Goal: Task Accomplishment & Management: Use online tool/utility

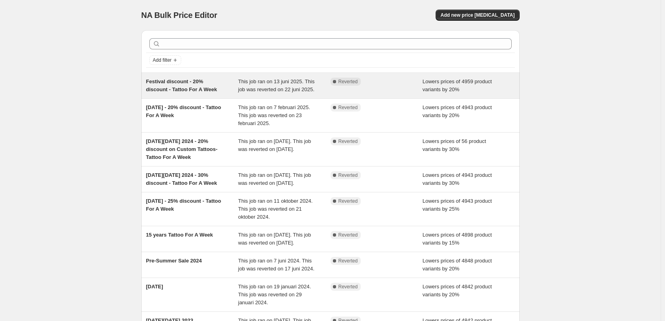
click at [213, 82] on span "Festival discount - 20% discount - Tattoo For A Week" at bounding box center [181, 85] width 71 height 14
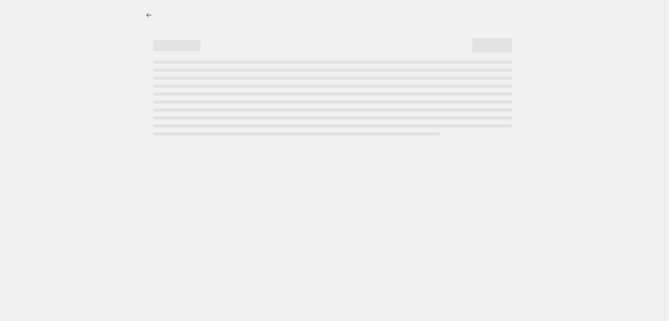
select select "percentage"
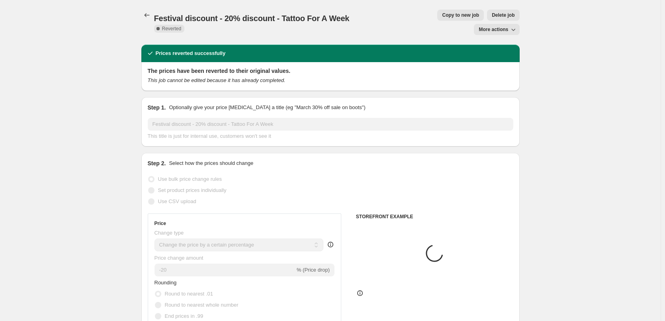
select select "collection"
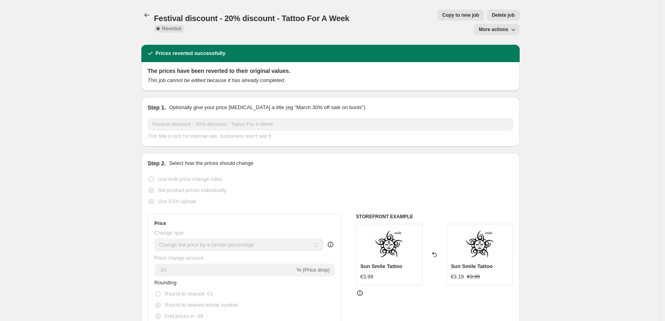
click at [442, 18] on span "Copy to new job" at bounding box center [460, 15] width 37 height 6
select select "percentage"
select select "collection"
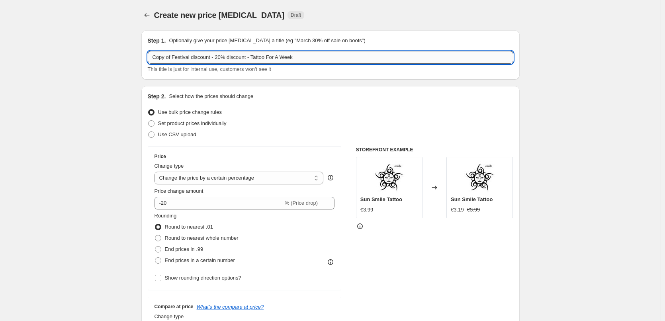
click at [221, 58] on input "Copy of Festival discount - 20% discount - Tattoo For A Week" at bounding box center [331, 57] width 366 height 13
drag, startPoint x: 212, startPoint y: 59, endPoint x: 149, endPoint y: 62, distance: 63.4
click at [149, 62] on div "Step 1. Optionally give your price [MEDICAL_DATA] a title (eg "March 30% off sa…" at bounding box center [330, 54] width 378 height 49
type input "16 Years Tattooforaweek - 16% discount - Tattoo For A Week"
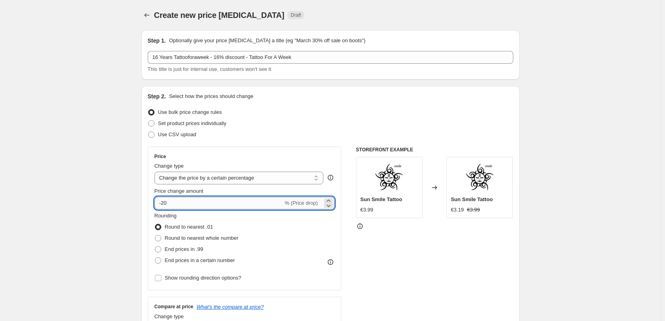
click at [174, 207] on input "-20" at bounding box center [219, 203] width 129 height 13
type input "-2"
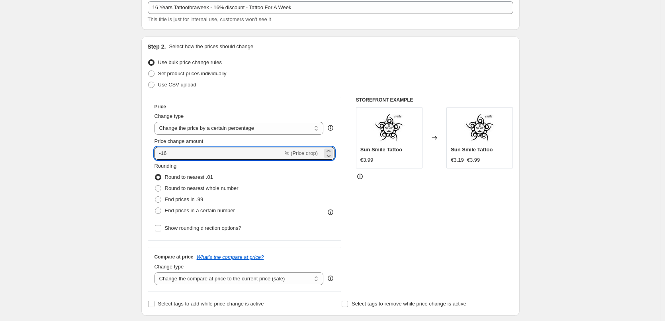
scroll to position [63, 0]
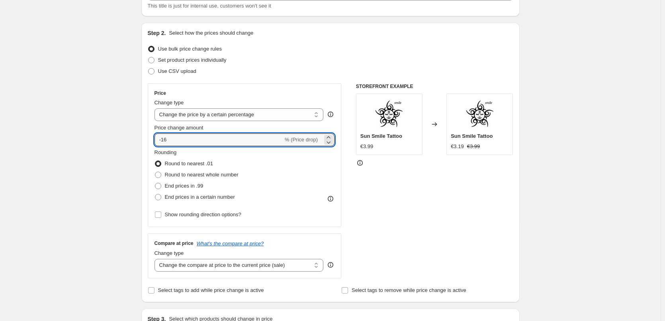
type input "-16"
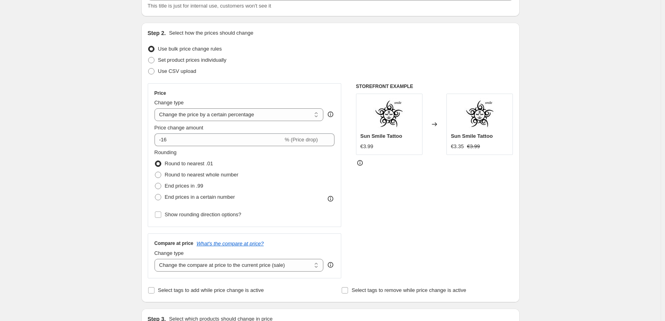
click at [285, 167] on div "Rounding Round to nearest .01 Round to nearest whole number End prices in .99 E…" at bounding box center [245, 176] width 180 height 54
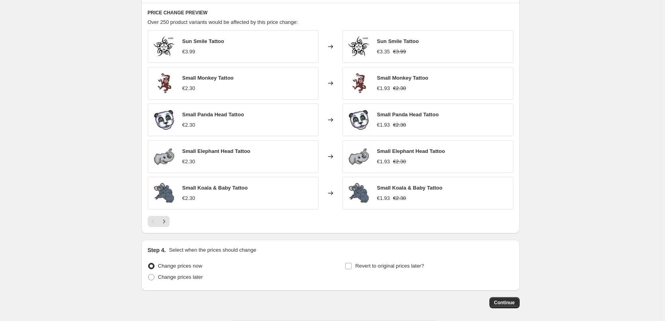
scroll to position [565, 0]
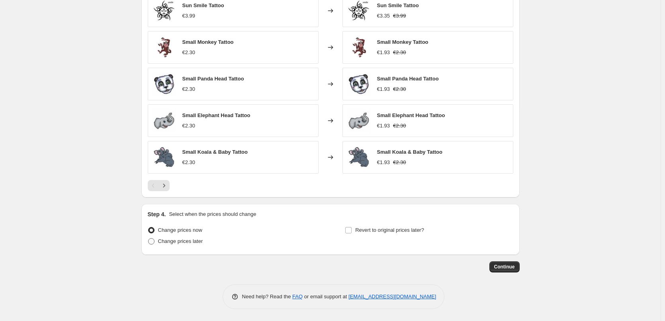
click at [152, 242] on span at bounding box center [151, 241] width 6 height 6
click at [149, 239] on input "Change prices later" at bounding box center [148, 238] width 0 height 0
radio input "true"
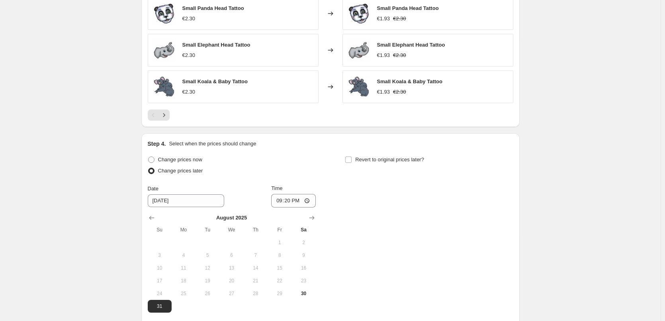
scroll to position [678, 0]
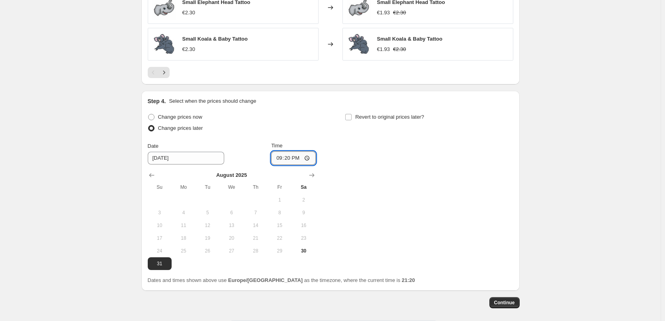
click at [310, 159] on input "21:20" at bounding box center [293, 158] width 45 height 14
click at [294, 161] on input "21:23" at bounding box center [293, 158] width 45 height 14
click at [309, 159] on input "21:23" at bounding box center [293, 158] width 45 height 14
type input "23:25"
click at [352, 116] on input "Revert to original prices later?" at bounding box center [348, 117] width 6 height 6
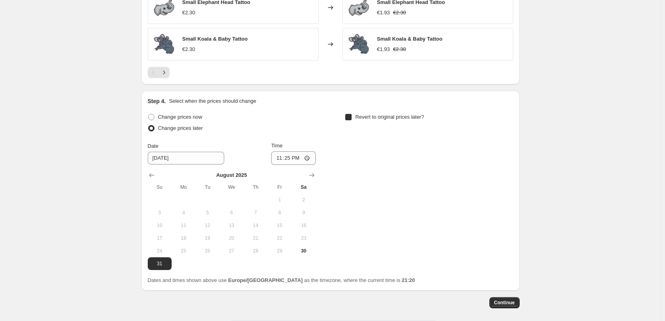
checkbox input "true"
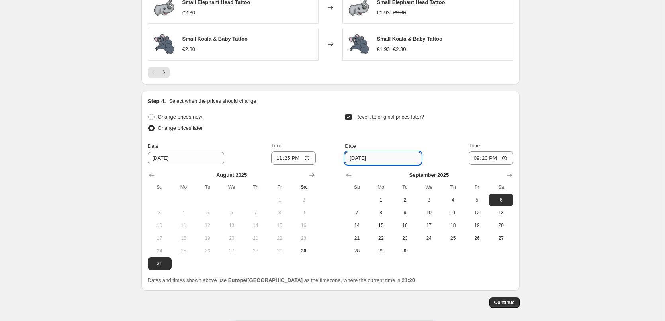
click at [378, 160] on input "[DATE]" at bounding box center [383, 158] width 76 height 13
click at [403, 251] on span "30" at bounding box center [405, 251] width 18 height 6
type input "[DATE]"
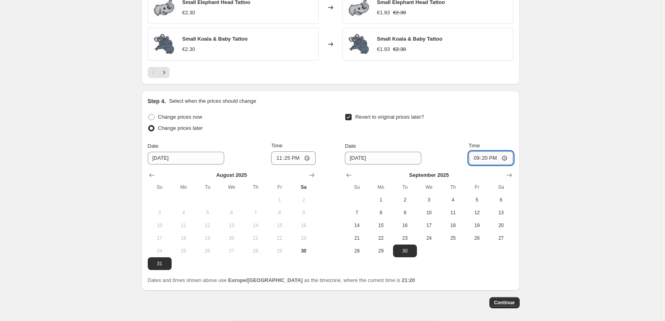
click at [499, 159] on input "21:20" at bounding box center [491, 158] width 45 height 14
click at [490, 160] on input "21:20" at bounding box center [491, 158] width 45 height 14
click at [511, 161] on input "21:20" at bounding box center [491, 158] width 45 height 14
click at [507, 158] on input "21:20" at bounding box center [491, 158] width 45 height 14
type input "23:26"
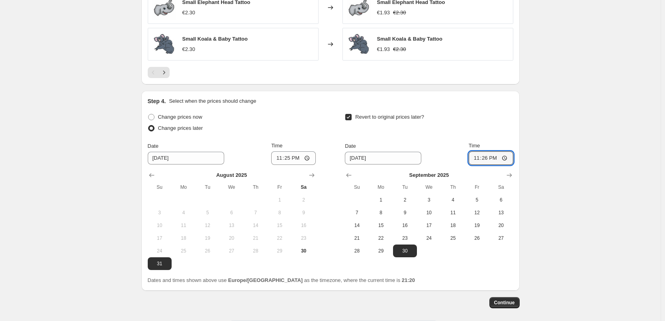
click at [511, 300] on span "Continue" at bounding box center [504, 303] width 21 height 6
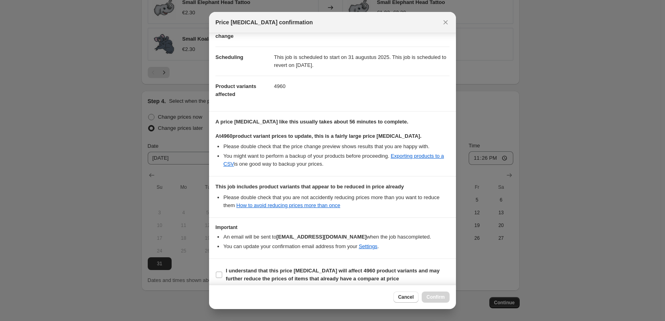
scroll to position [57, 0]
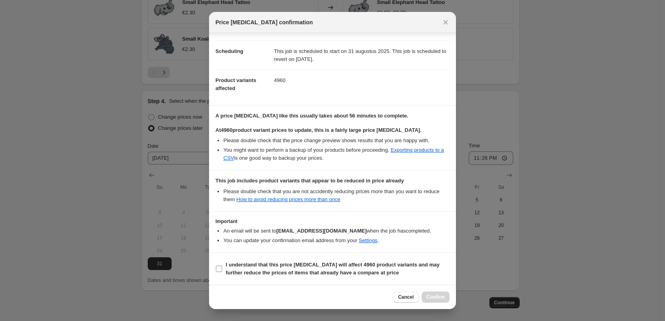
click at [217, 269] on input "I understand that this price [MEDICAL_DATA] will affect 4960 product variants a…" at bounding box center [219, 269] width 6 height 6
checkbox input "true"
click at [436, 298] on span "Confirm" at bounding box center [436, 297] width 18 height 6
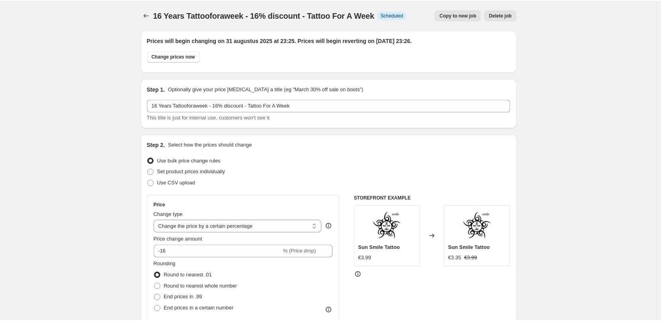
scroll to position [678, 0]
